Goal: Task Accomplishment & Management: Manage account settings

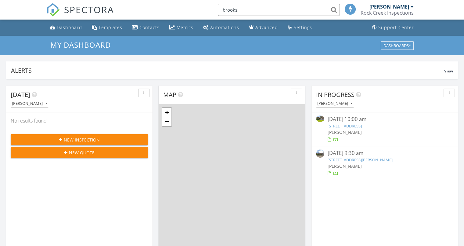
scroll to position [565, 474]
type input "brookside"
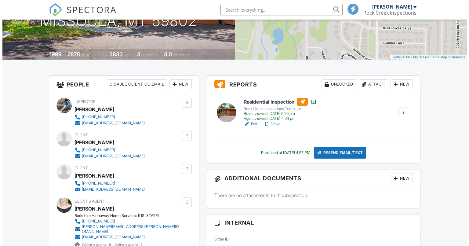
scroll to position [104, 0]
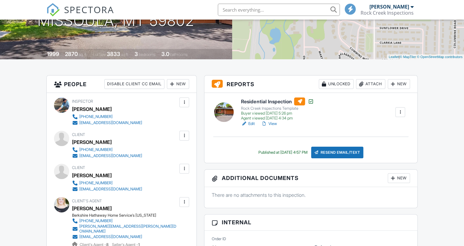
click at [371, 85] on div "Attach" at bounding box center [370, 84] width 29 height 10
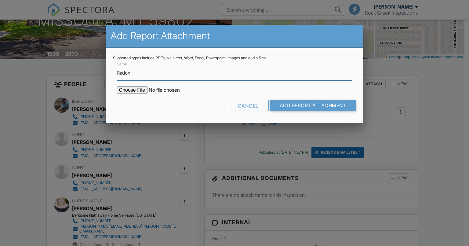
type input "Radon Testing - Pass"
click at [170, 89] on input "file" at bounding box center [169, 89] width 104 height 7
type input "C:\fakepath\RADON_18 BrooksideWy- 20250806-1722.pdf"
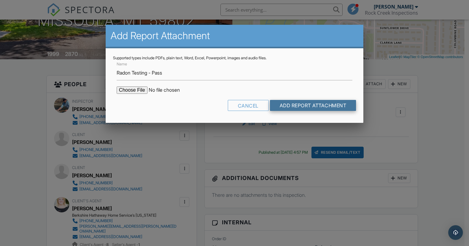
click at [292, 102] on input "Add Report Attachment" at bounding box center [313, 105] width 86 height 11
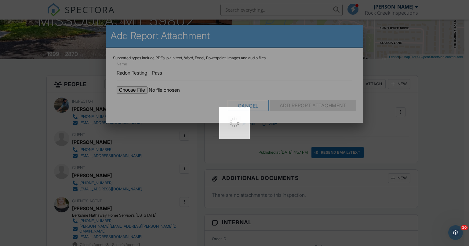
scroll to position [0, 0]
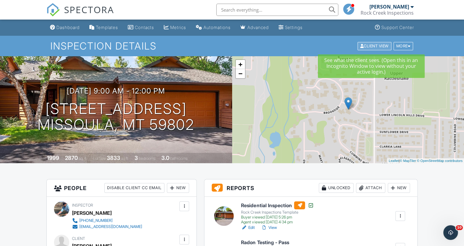
click at [379, 45] on div "Client View" at bounding box center [375, 46] width 34 height 8
